Goal: Obtain resource: Download file/media

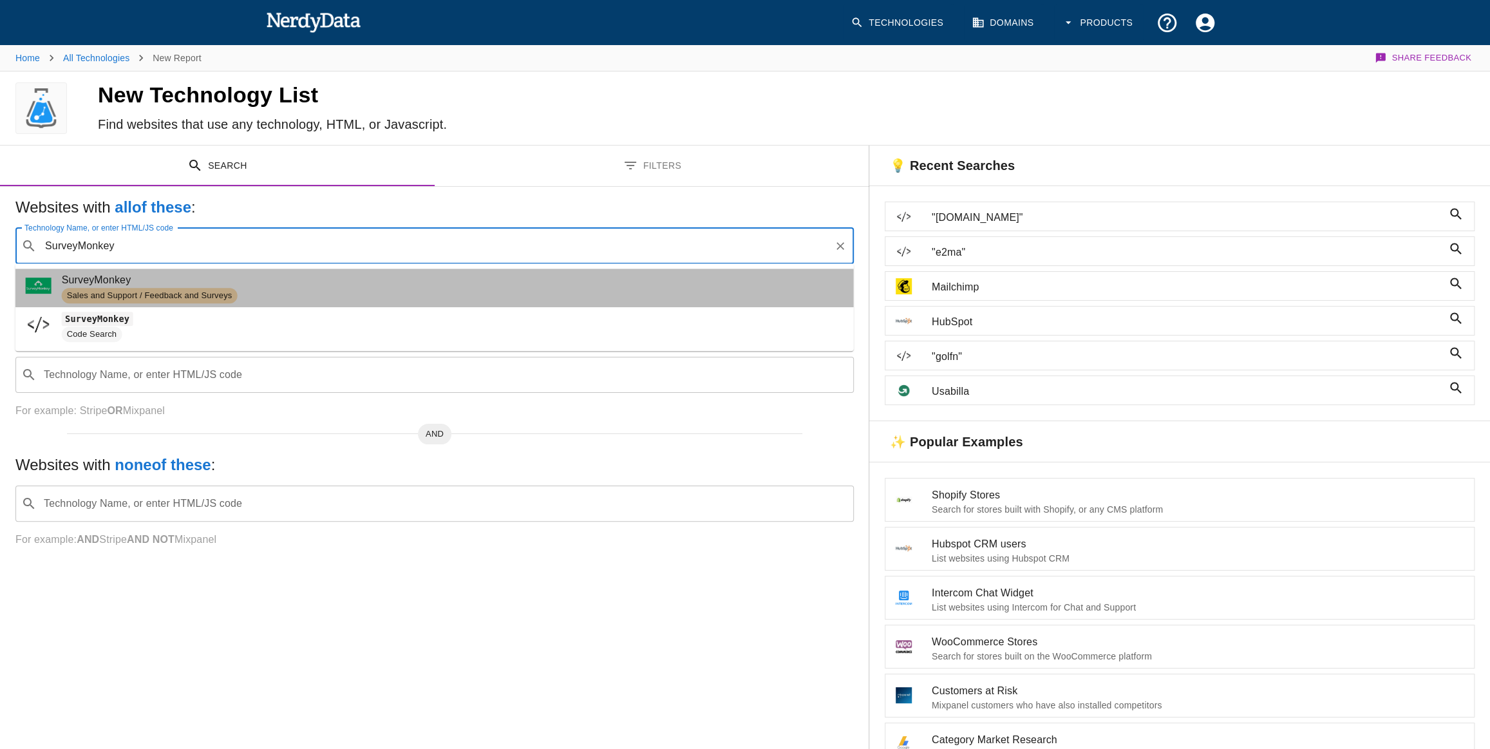
click at [200, 288] on div "Sales and Support / Feedback and Surveys" at bounding box center [150, 295] width 176 height 15
type input "SurveyMonkey"
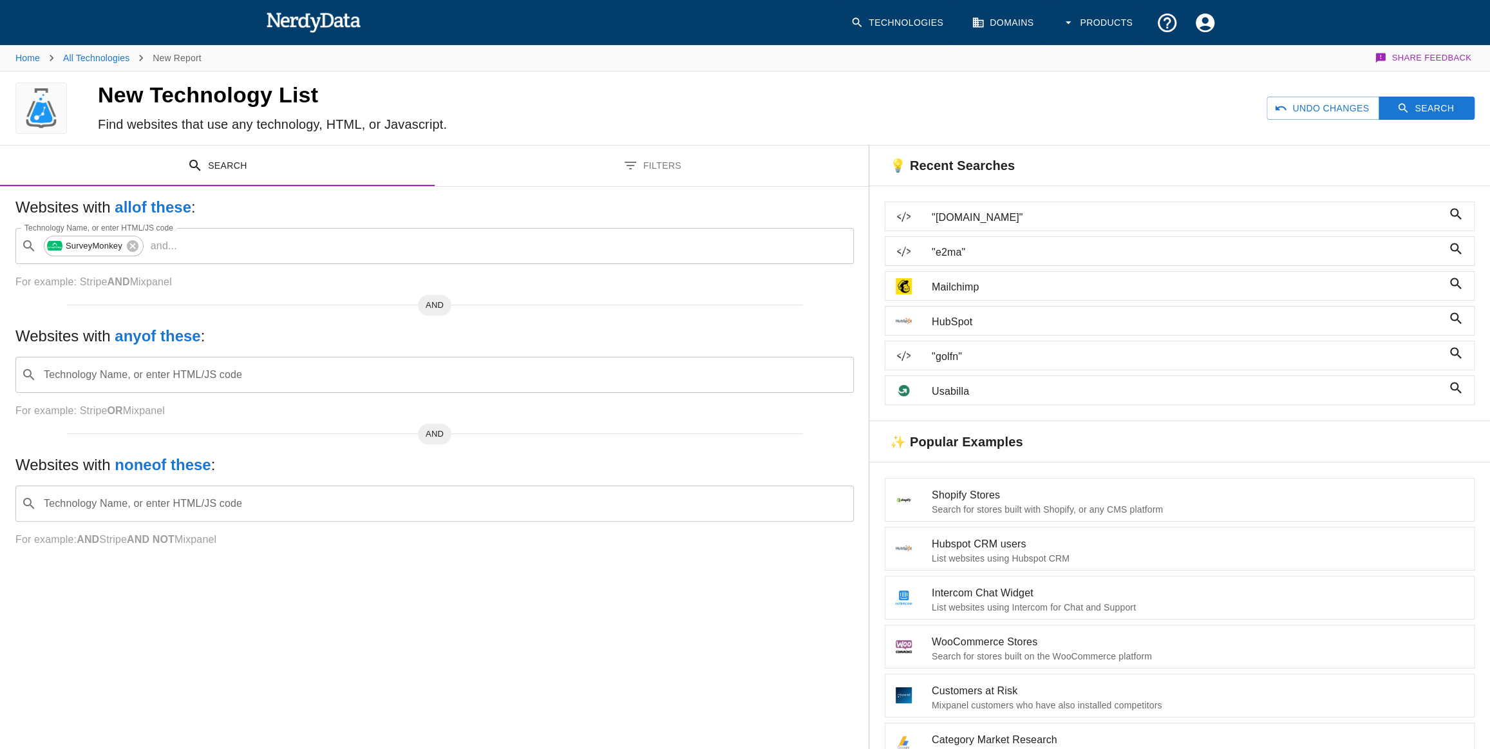
click at [1403, 93] on div "Undo Changes Search" at bounding box center [1138, 107] width 704 height 73
click at [1414, 100] on button "Search" at bounding box center [1427, 109] width 96 height 24
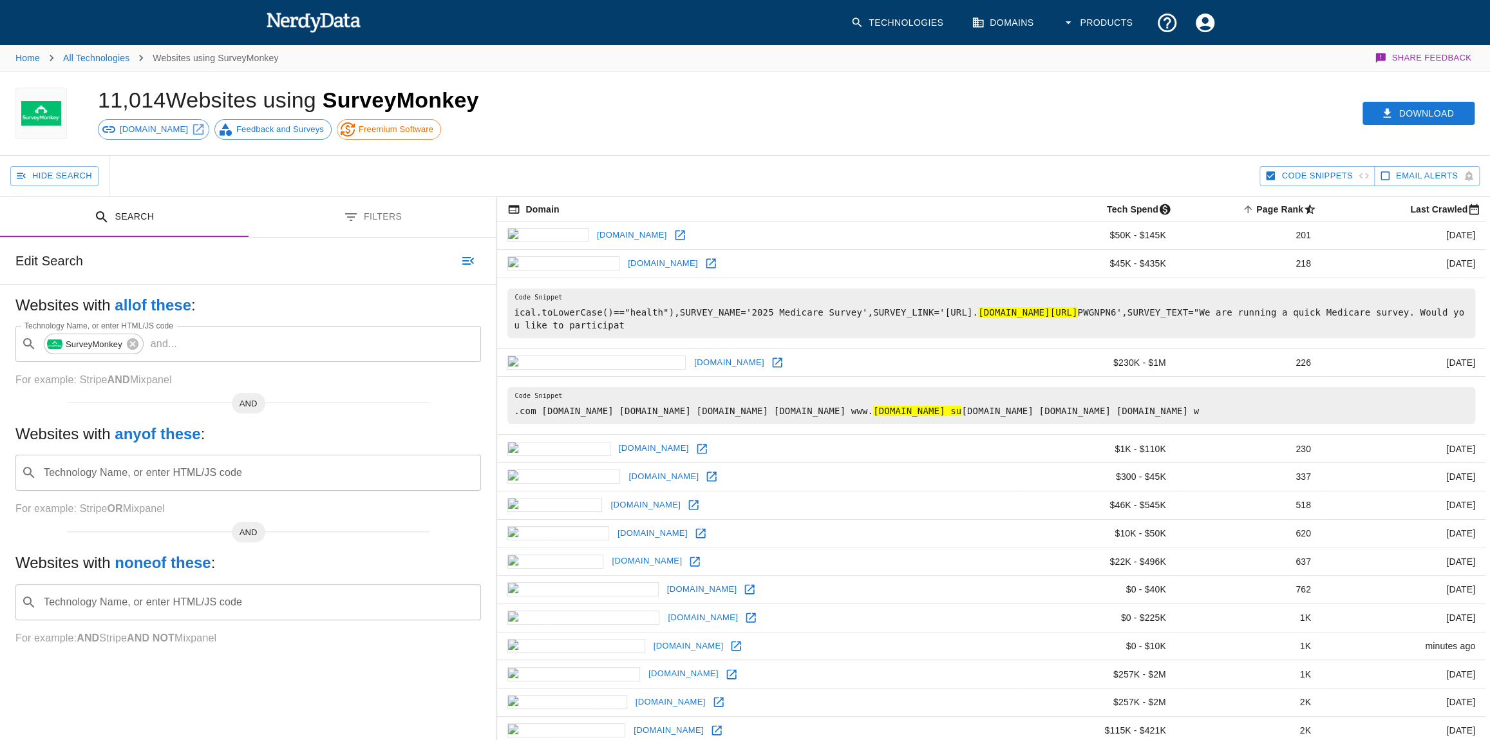
click at [336, 222] on button "Filters" at bounding box center [373, 217] width 249 height 41
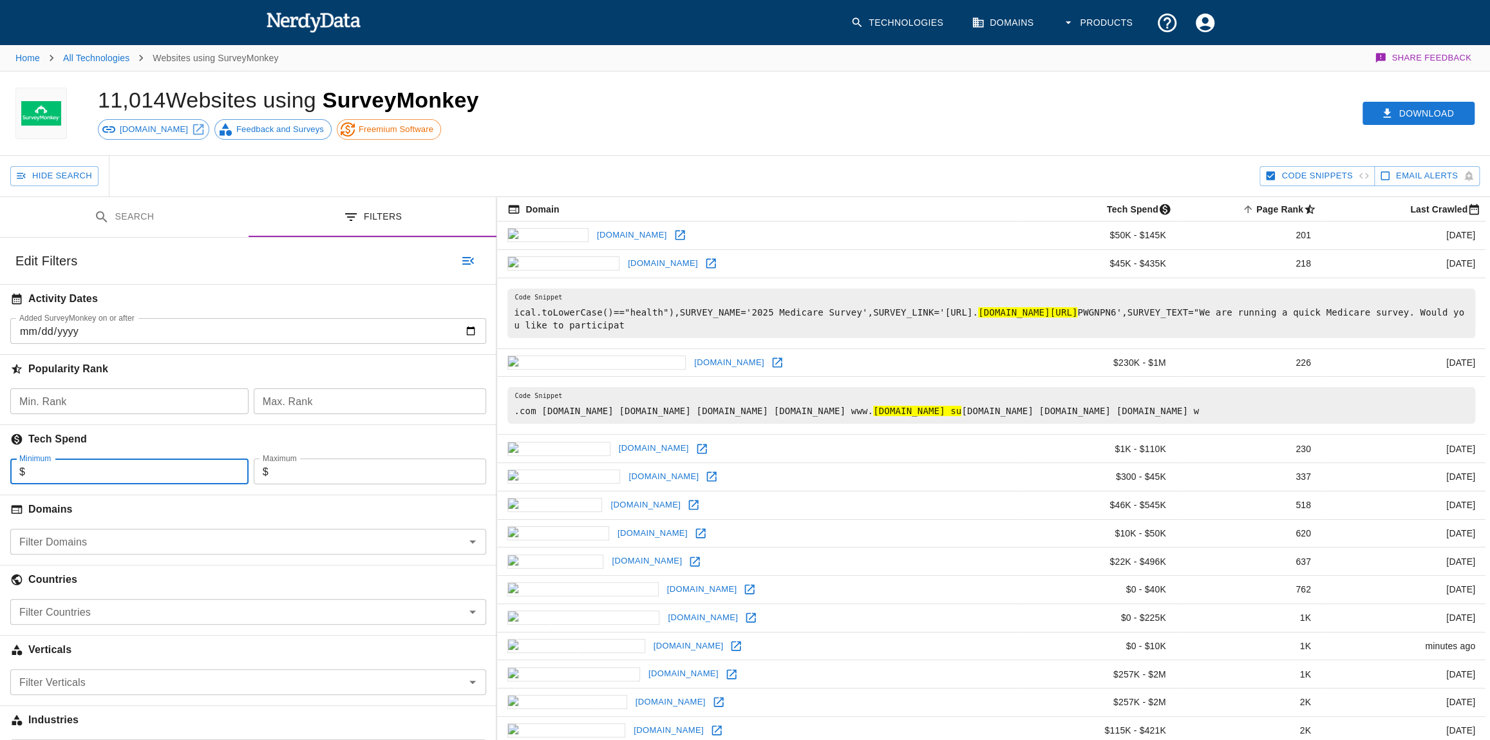
click at [70, 468] on input "Minimum" at bounding box center [136, 472] width 223 height 26
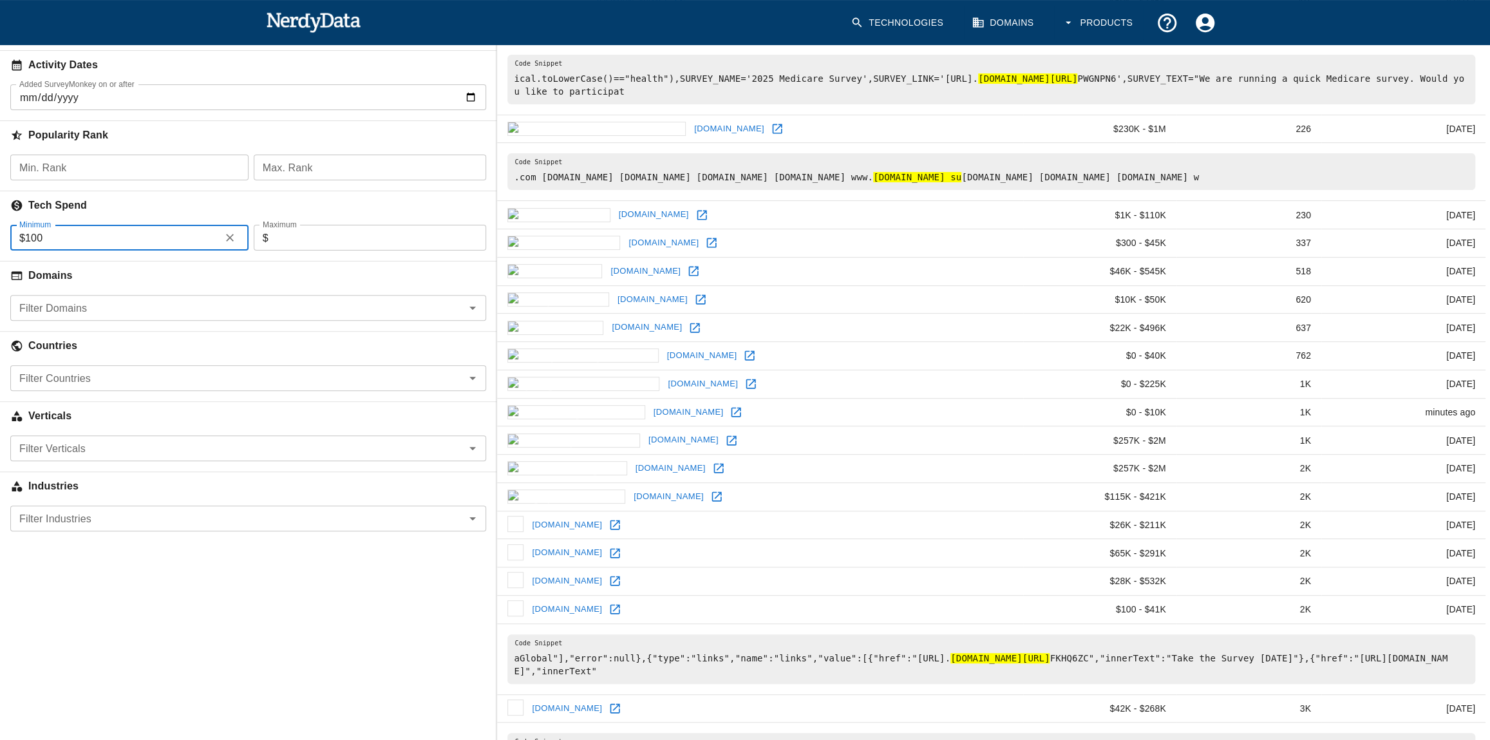
type input "100"
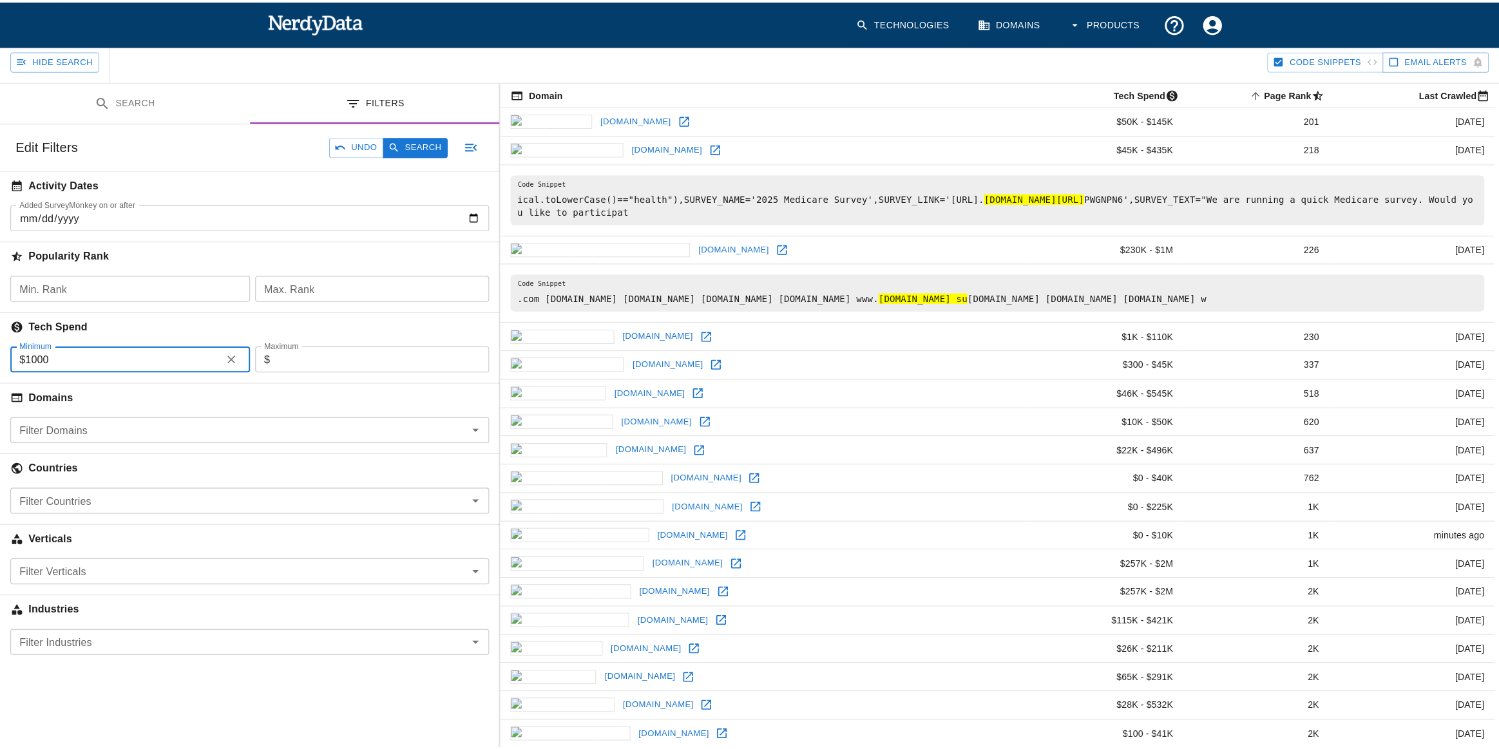
scroll to position [0, 0]
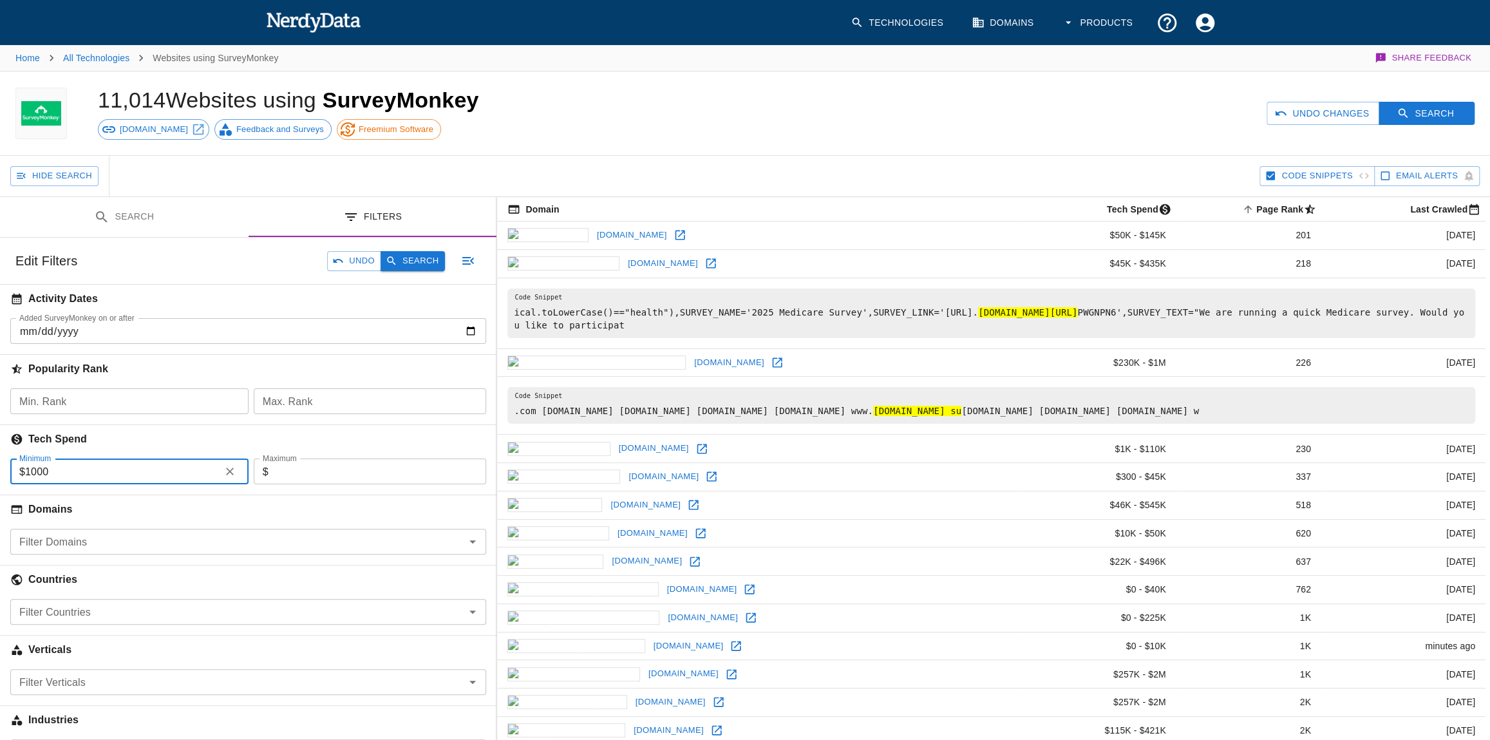
click at [406, 258] on button "Search" at bounding box center [413, 261] width 64 height 20
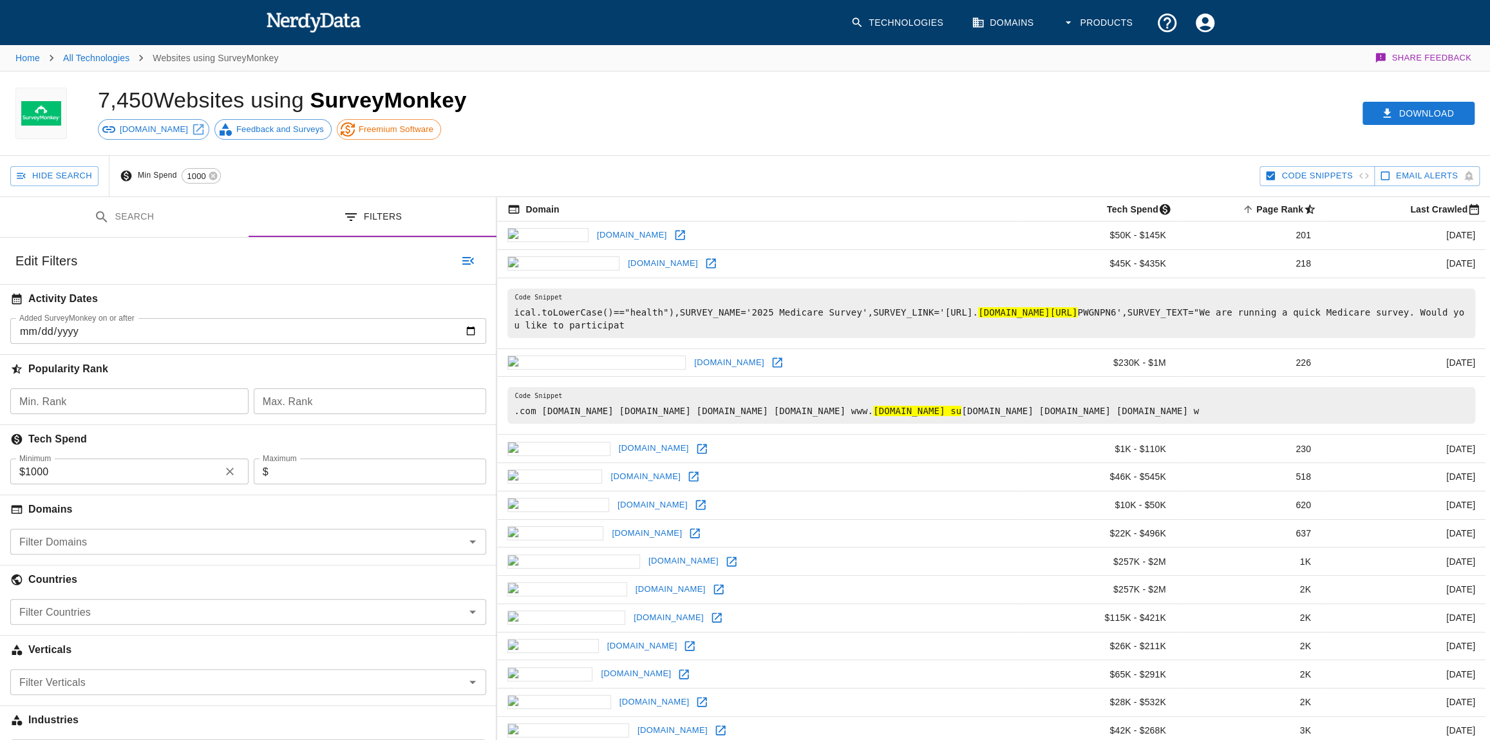
click at [61, 464] on input "1000" at bounding box center [120, 472] width 190 height 26
click at [70, 466] on input "1000" at bounding box center [120, 472] width 190 height 26
click at [30, 470] on input "1000" at bounding box center [120, 472] width 190 height 26
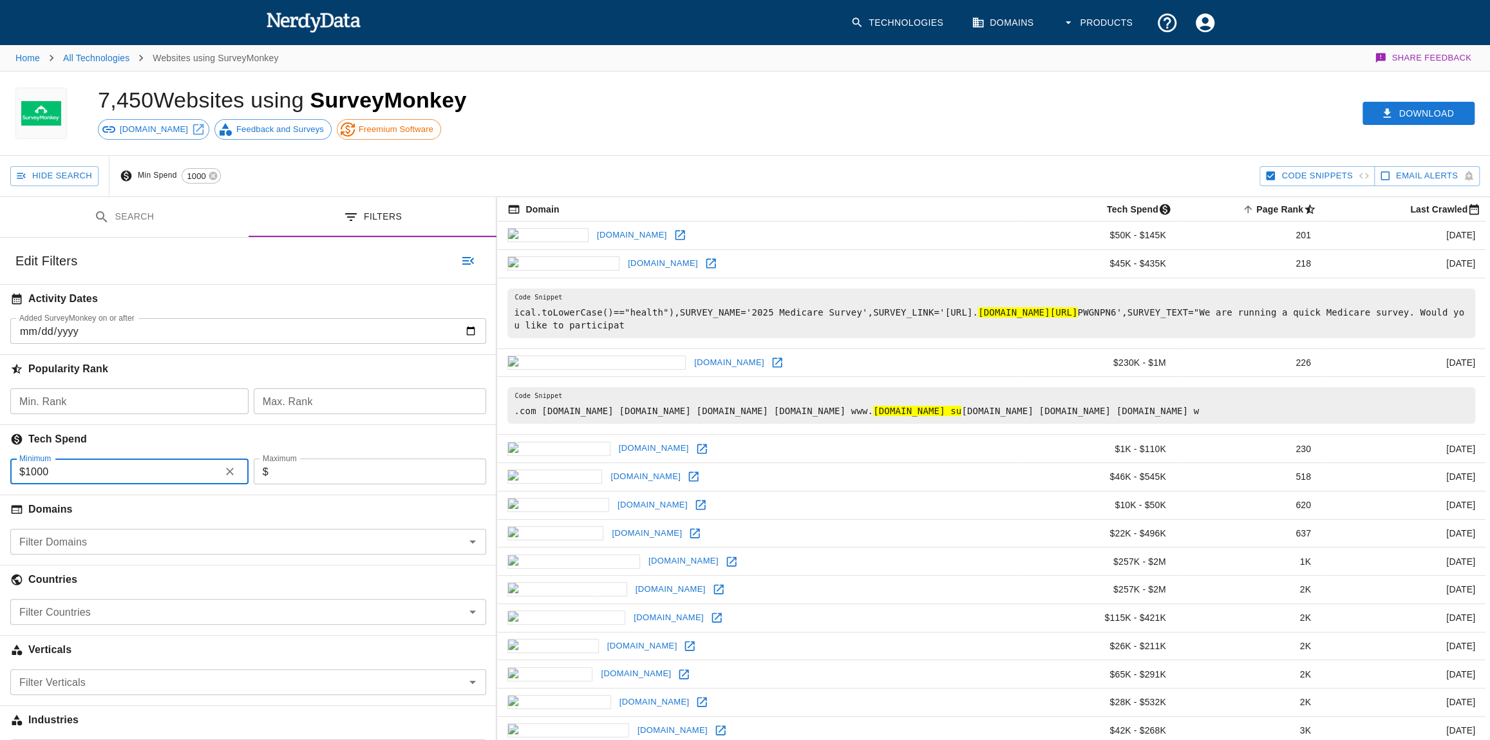
click at [30, 470] on input "1000" at bounding box center [120, 472] width 190 height 26
click at [397, 261] on icon "button" at bounding box center [392, 261] width 12 height 12
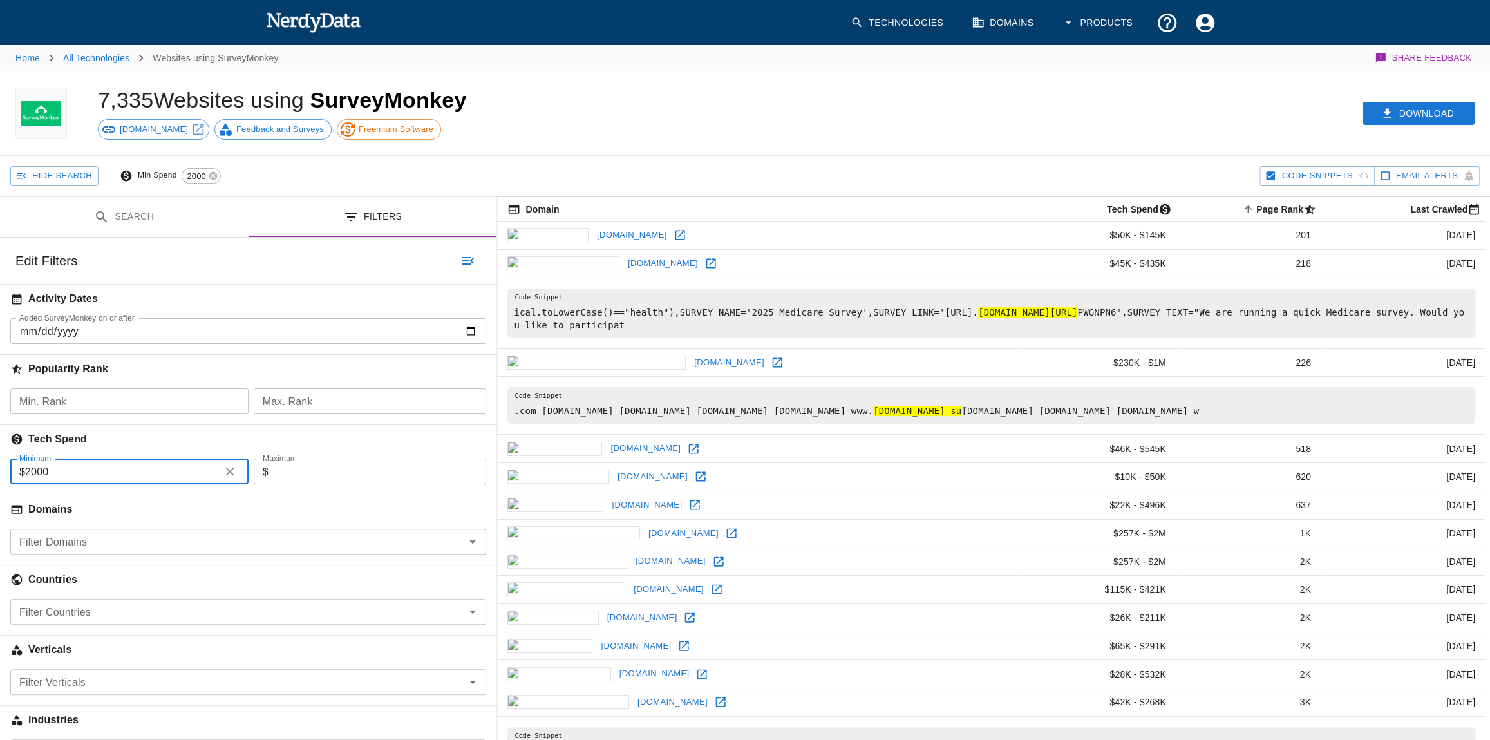
click at [35, 473] on input "2000" at bounding box center [120, 472] width 190 height 26
type input "5000"
click at [1409, 107] on icon "button" at bounding box center [1403, 113] width 13 height 13
click at [1403, 115] on button "Download" at bounding box center [1419, 114] width 112 height 24
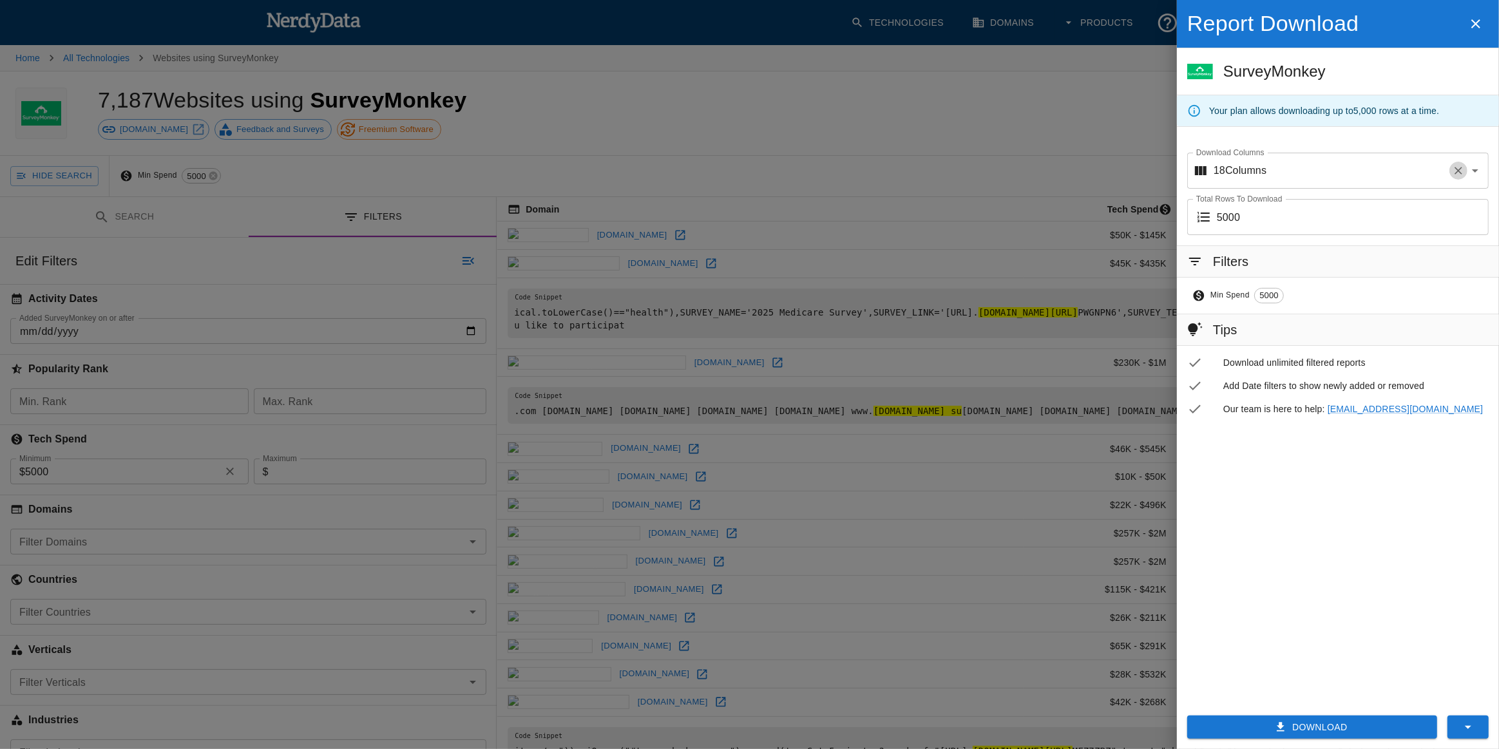
click at [1458, 175] on icon "Clear" at bounding box center [1458, 170] width 13 height 13
click at [1279, 730] on icon "button" at bounding box center [1281, 726] width 8 height 9
